Goal: Participate in discussion

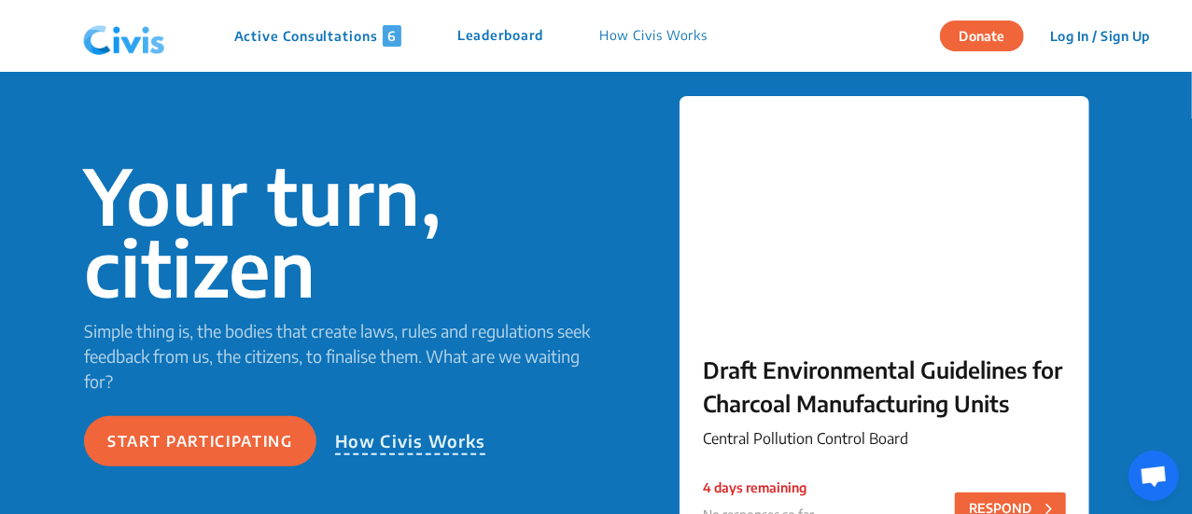
scroll to position [181, 0]
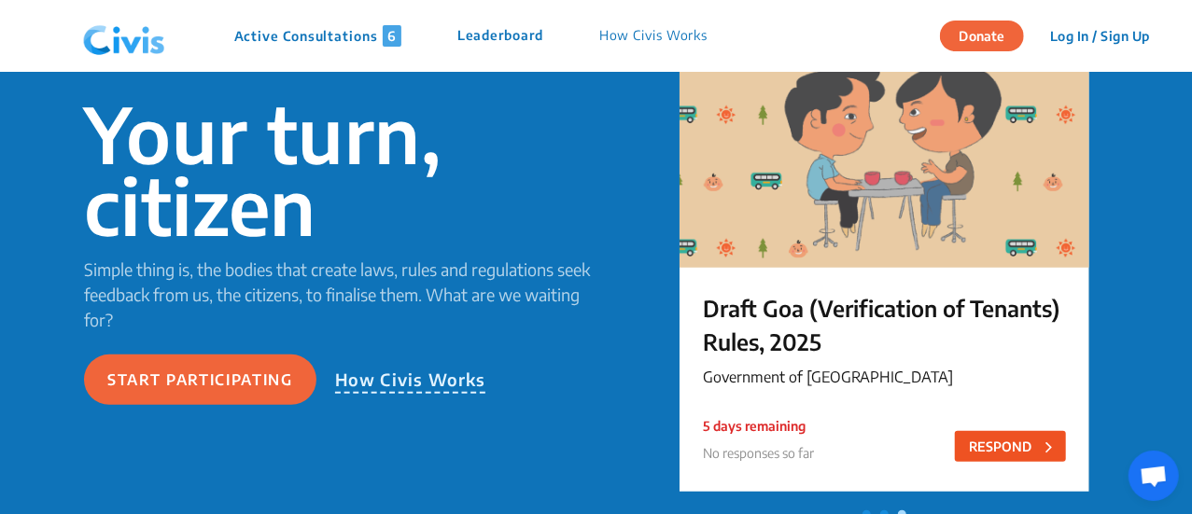
click at [1007, 457] on button "RESPOND" at bounding box center [1010, 446] width 111 height 31
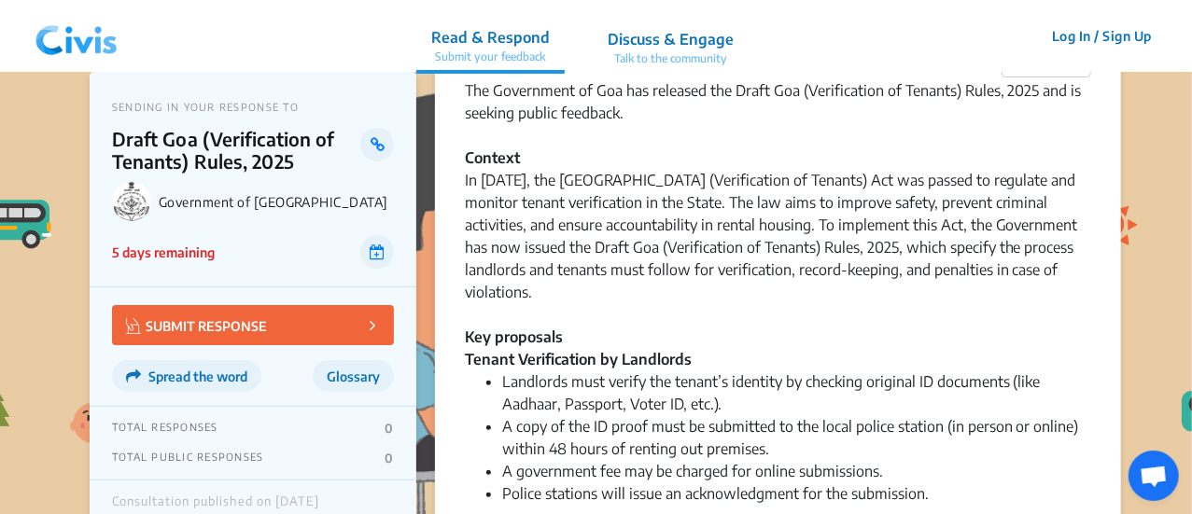
scroll to position [81, 0]
